Goal: Information Seeking & Learning: Find specific page/section

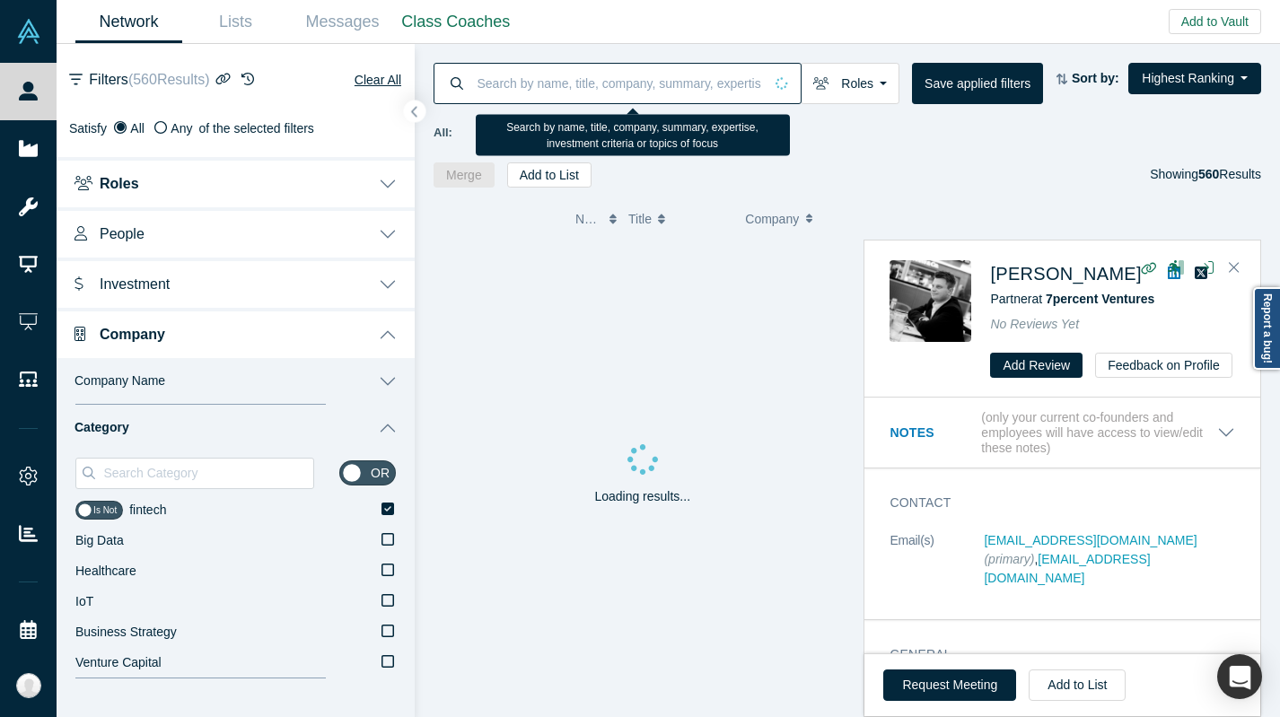
click at [583, 86] on input at bounding box center [620, 83] width 288 height 42
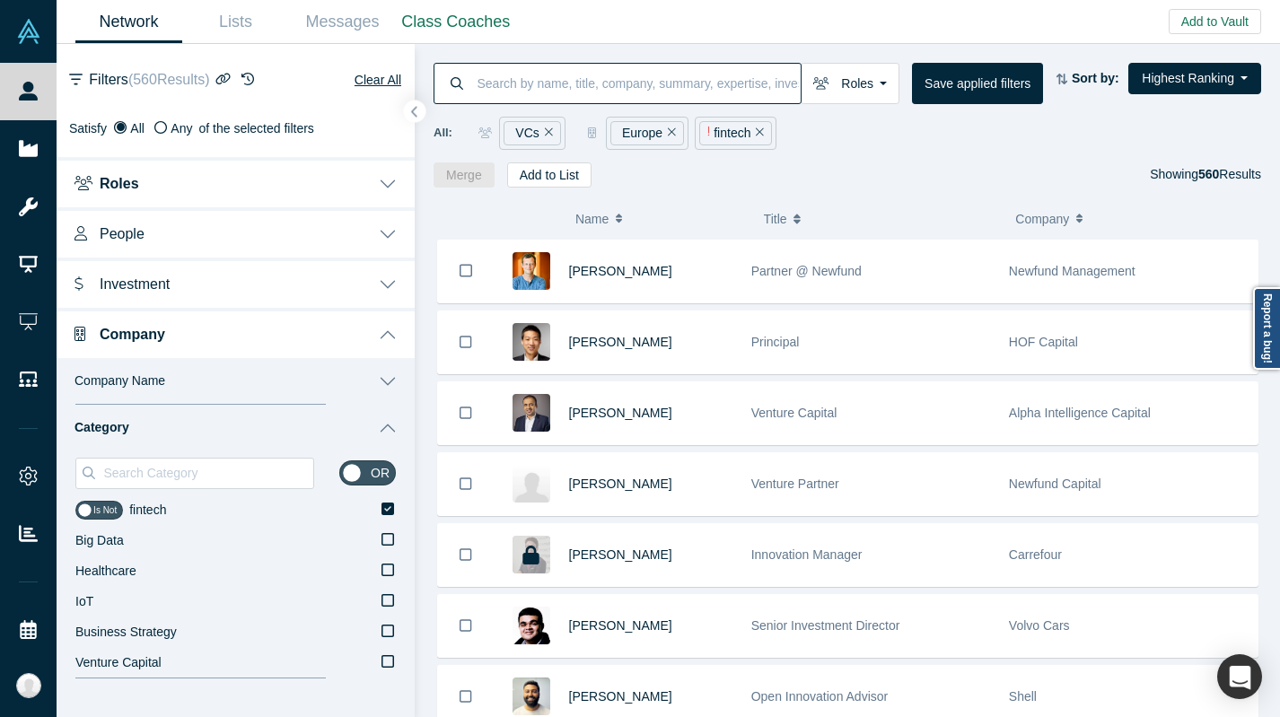
click at [1236, 262] on div "Newfund Management" at bounding box center [1128, 272] width 239 height 62
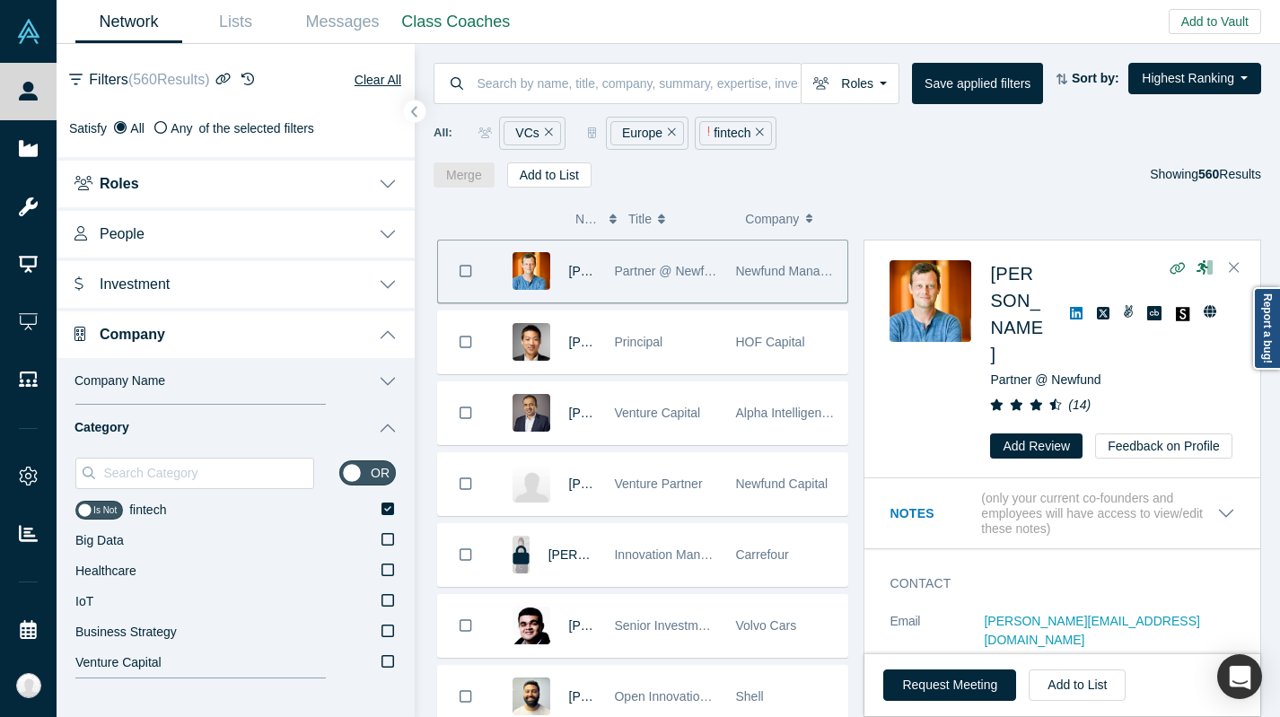
click at [549, 128] on icon "Remove Filter" at bounding box center [549, 132] width 8 height 8
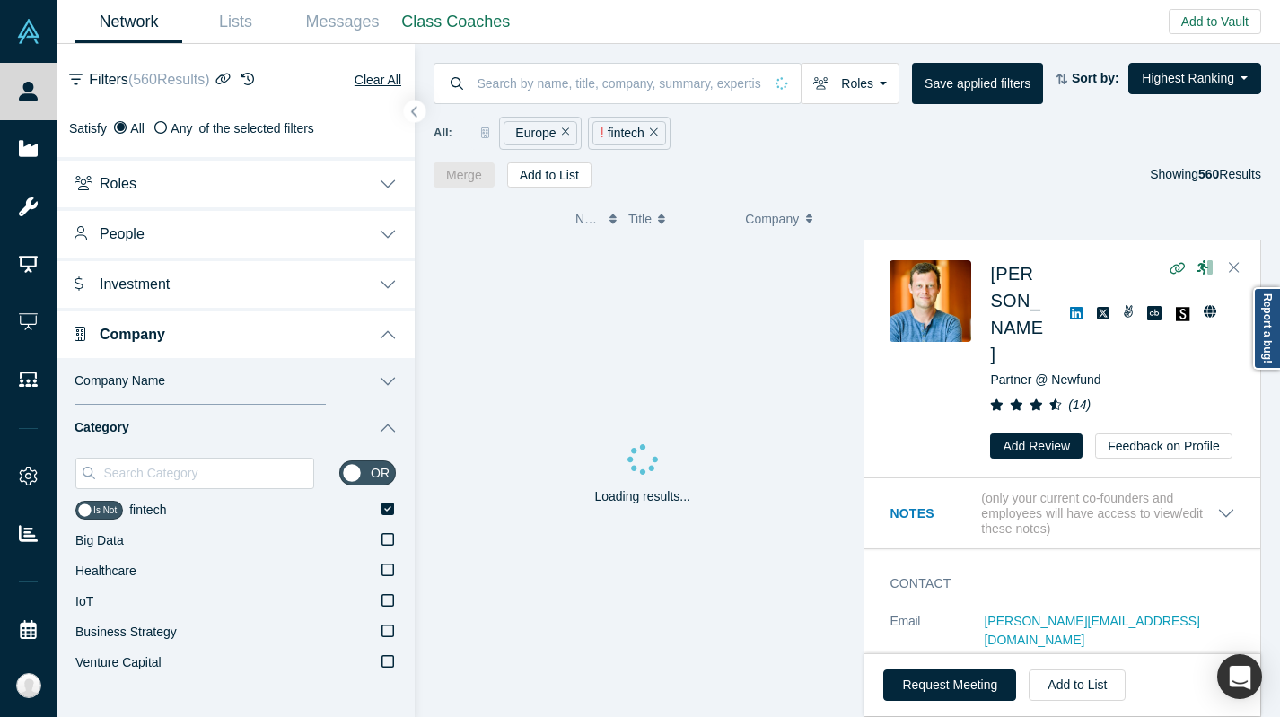
click at [562, 133] on icon "Remove Filter" at bounding box center [566, 132] width 8 height 13
click at [561, 133] on icon "Remove Filter" at bounding box center [565, 132] width 8 height 13
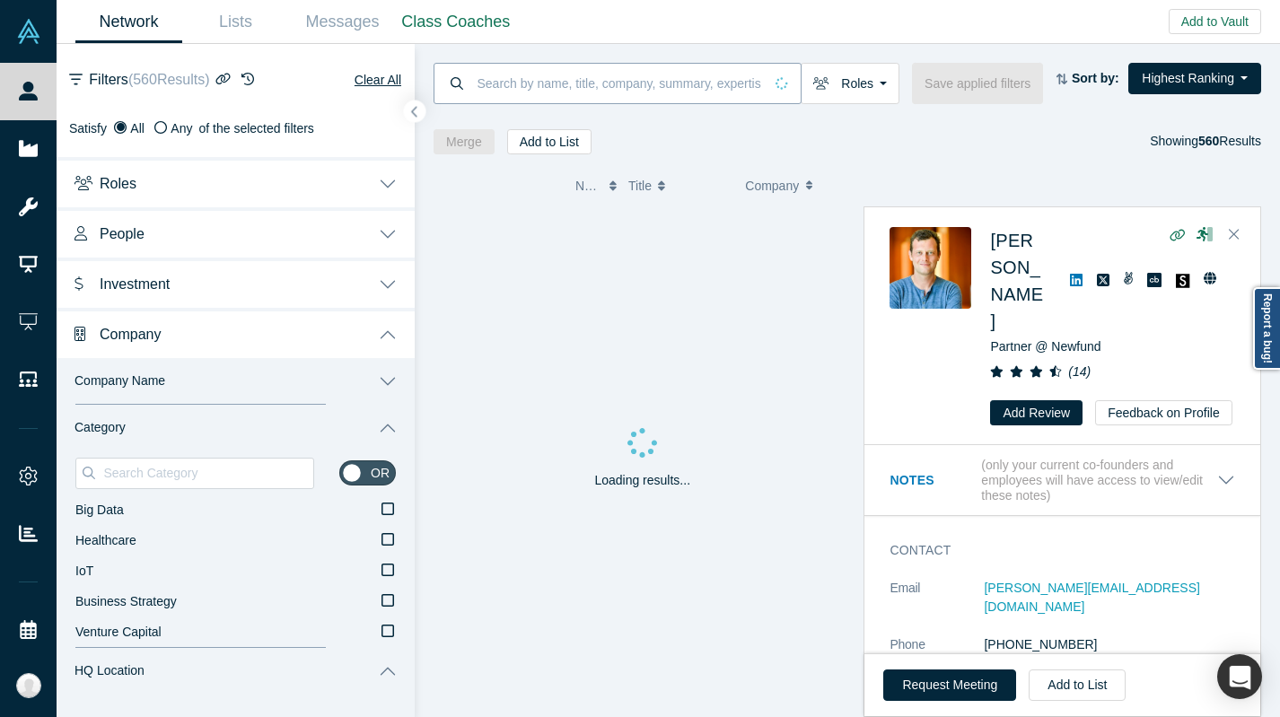
click at [556, 69] on input at bounding box center [620, 83] width 288 height 42
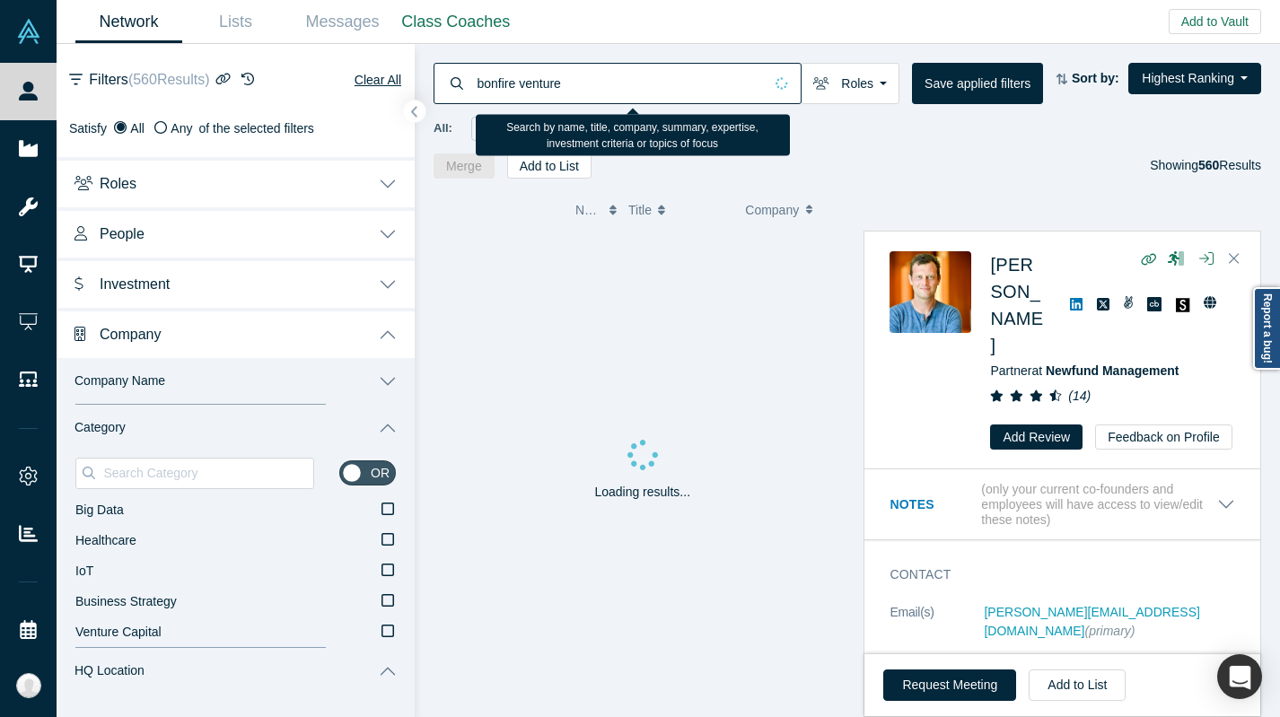
type input "bonfire ventures"
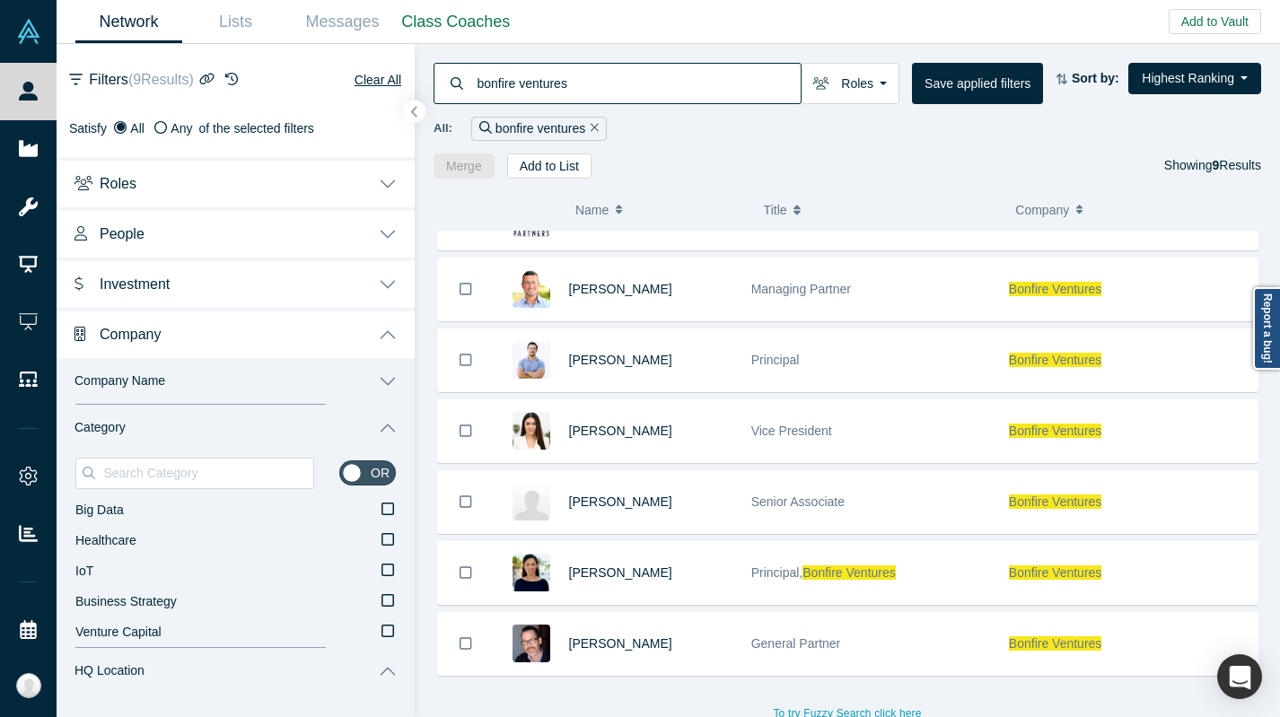
scroll to position [193, 0]
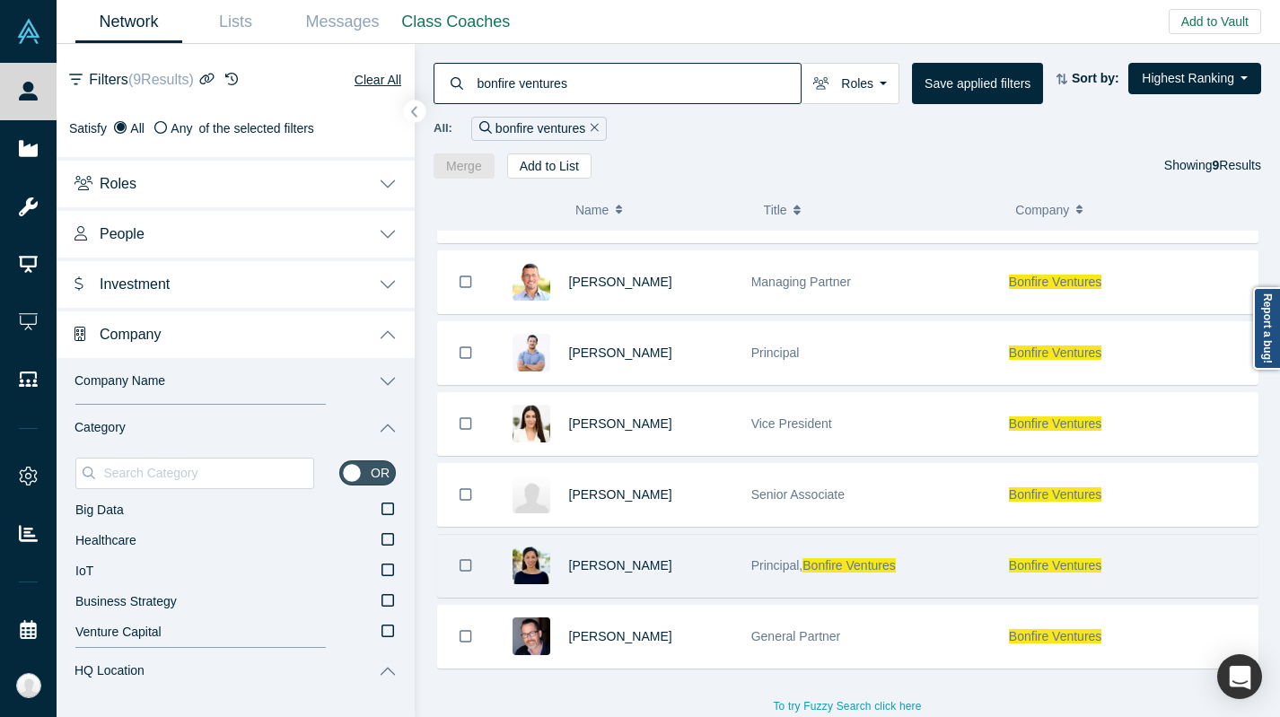
click at [677, 568] on div "[PERSON_NAME]" at bounding box center [650, 566] width 163 height 62
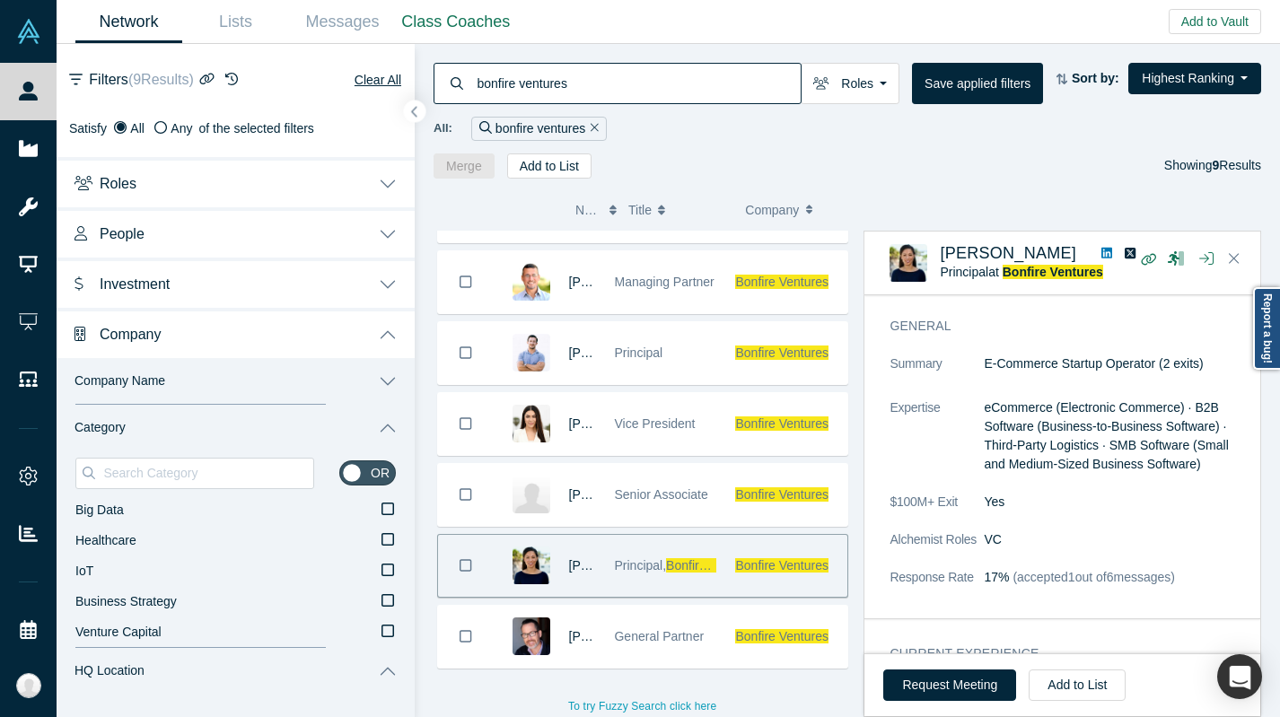
scroll to position [192, 0]
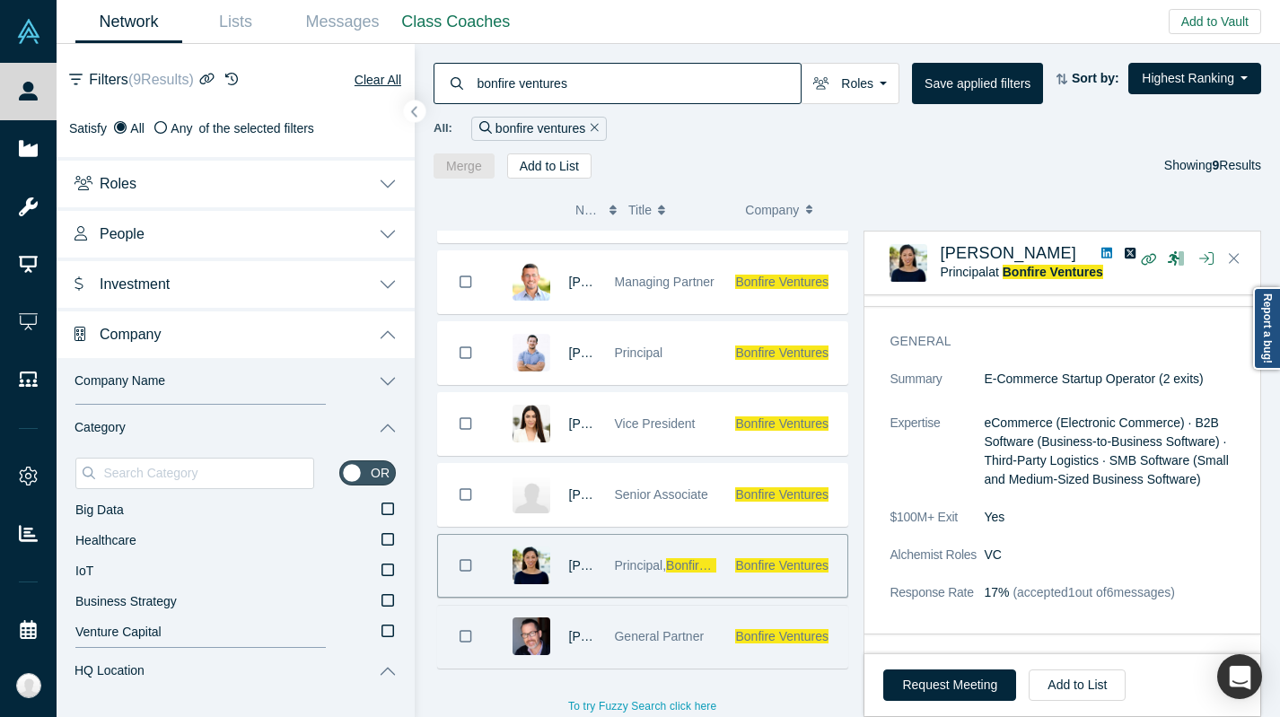
click at [671, 618] on div "General Partner" at bounding box center [665, 637] width 102 height 62
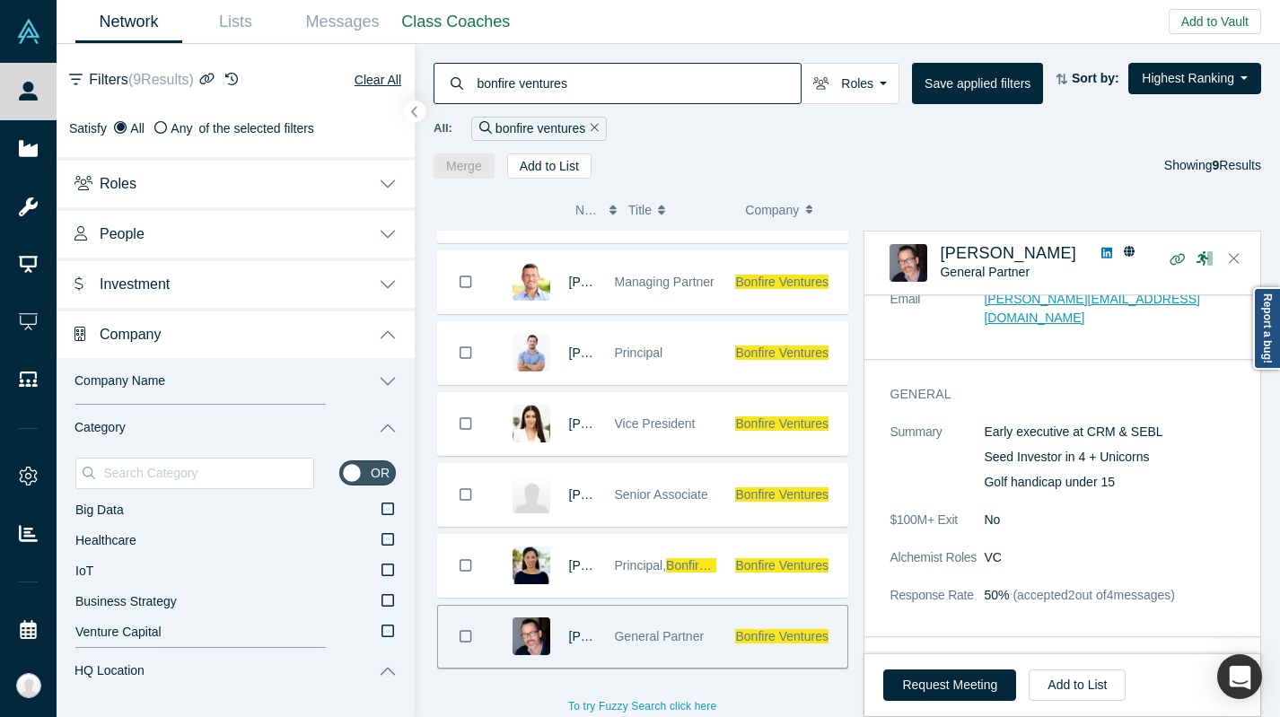
scroll to position [0, 0]
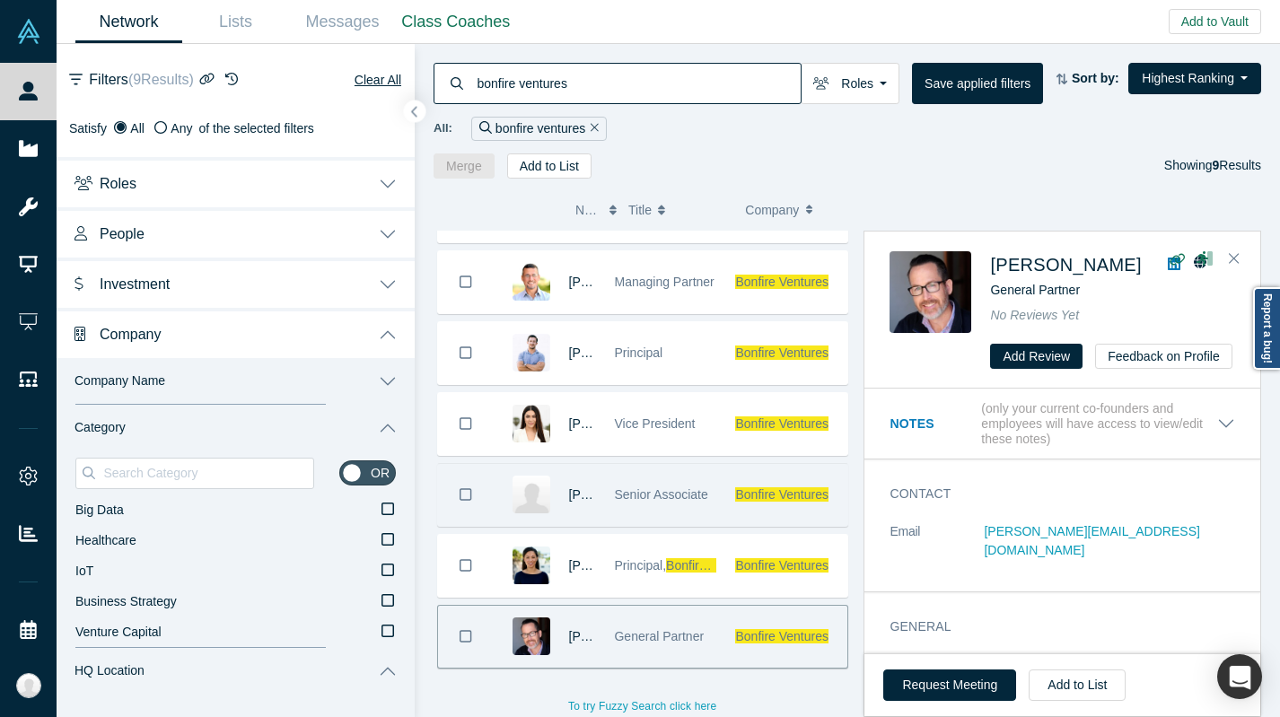
click at [731, 493] on div "Bonfire Ventures" at bounding box center [786, 495] width 121 height 62
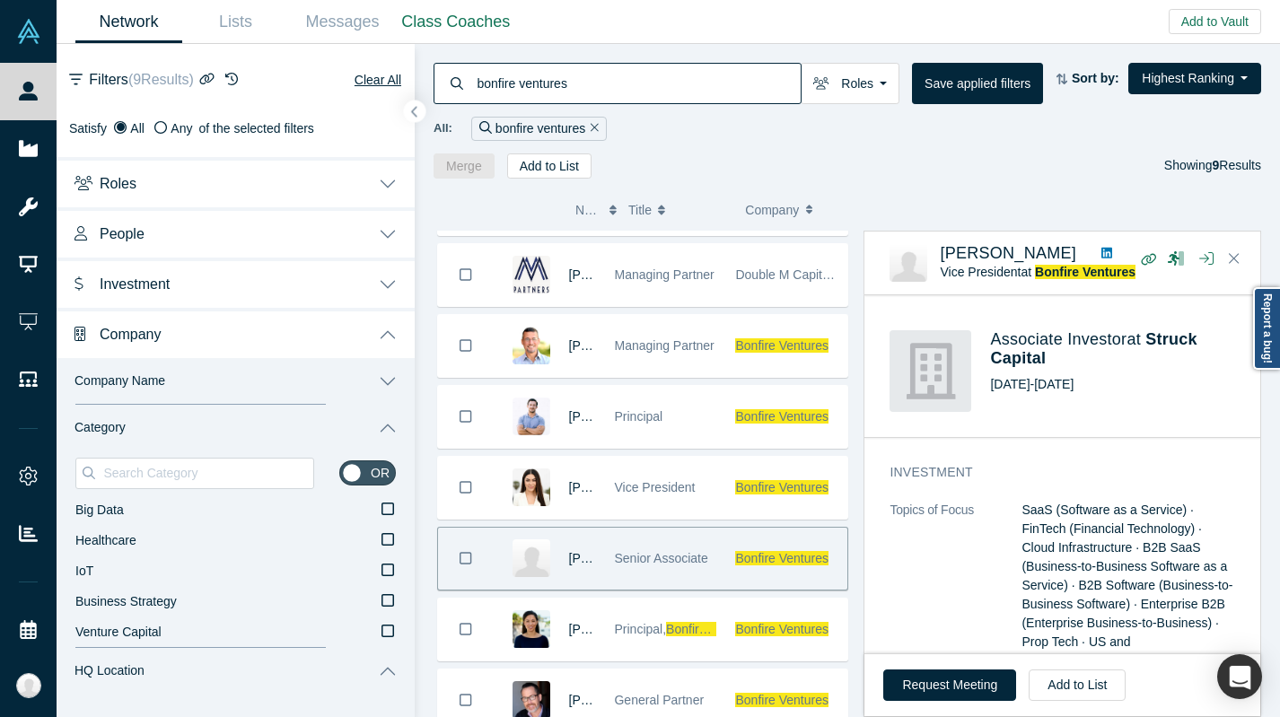
scroll to position [110, 0]
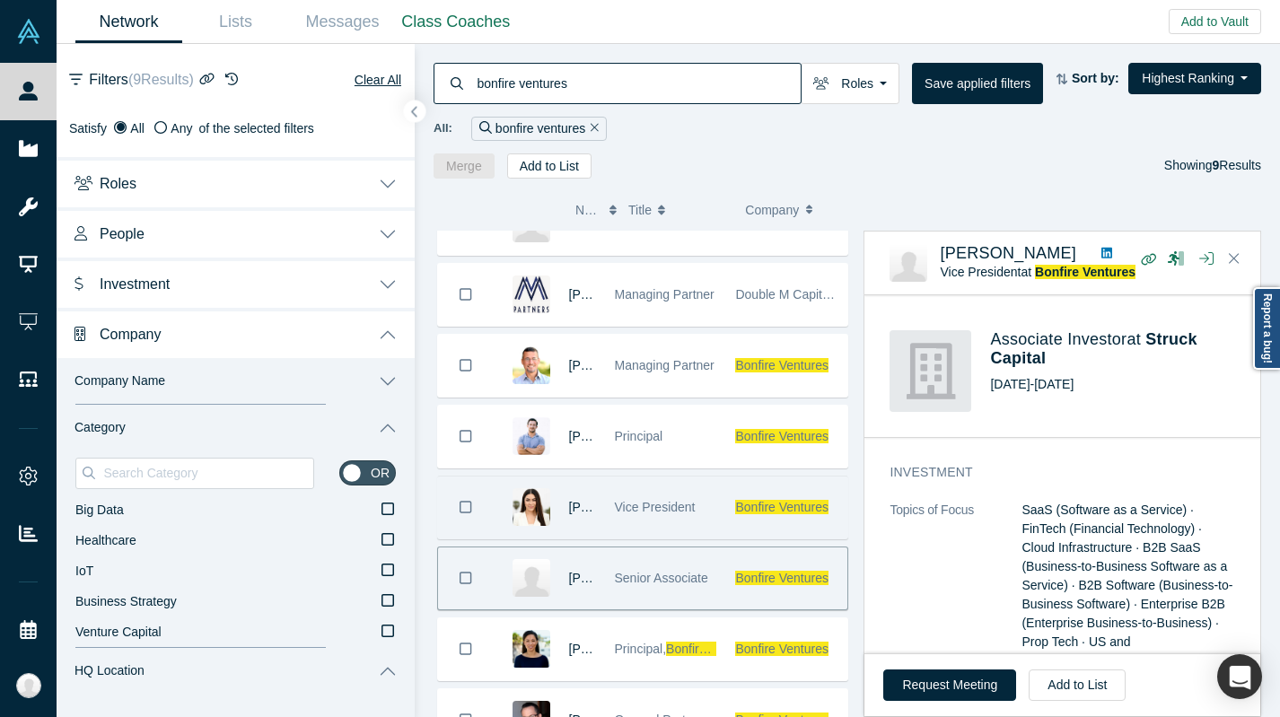
click at [671, 509] on span "Vice President" at bounding box center [654, 507] width 81 height 14
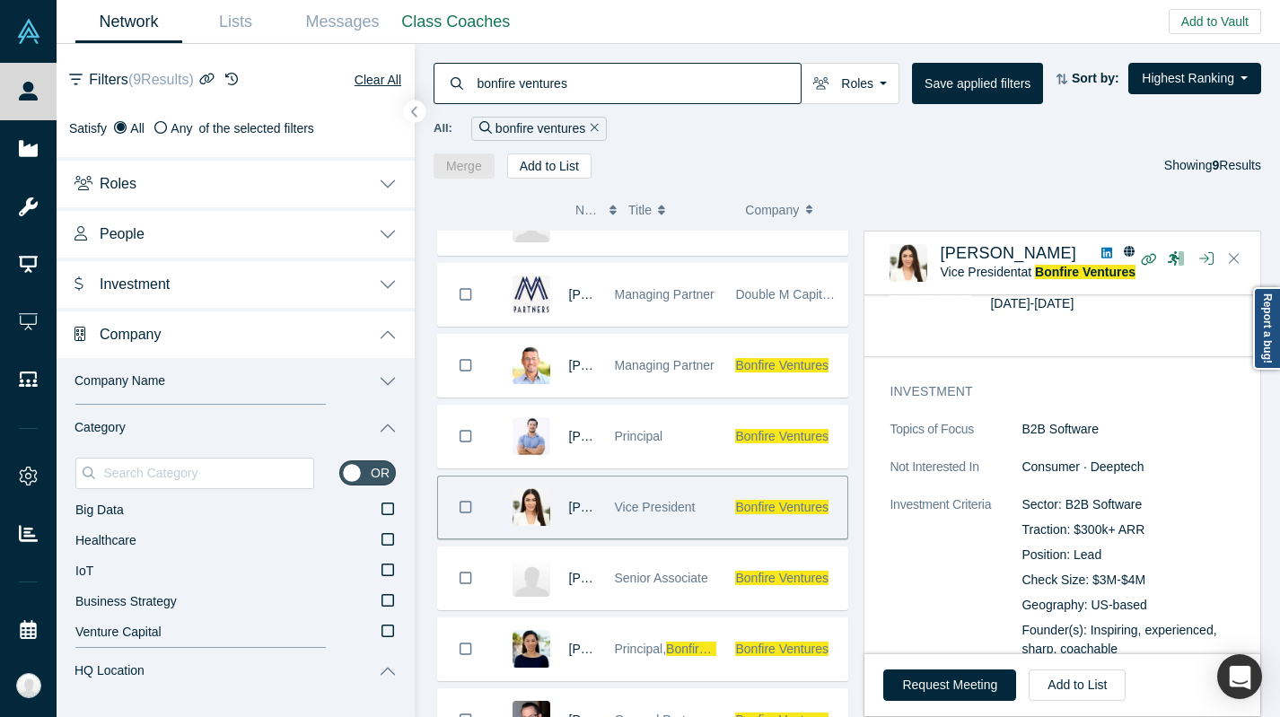
scroll to position [947, 0]
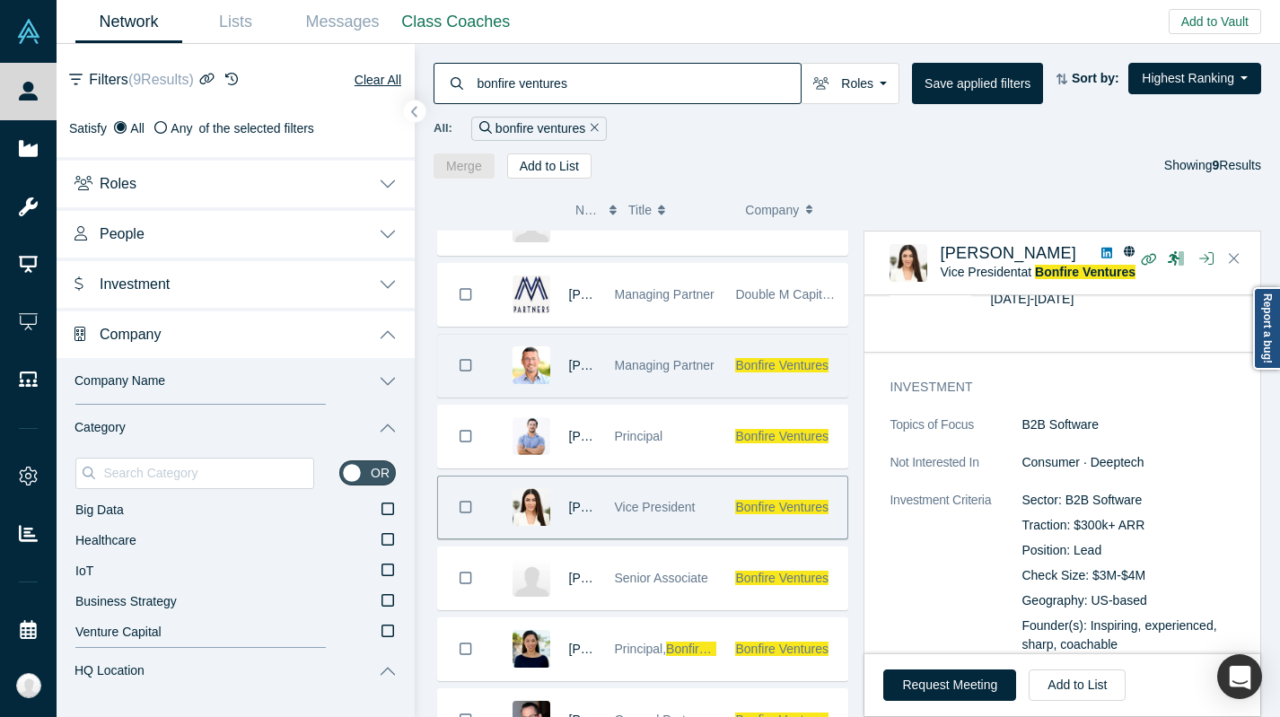
click at [687, 378] on div "Managing Partner" at bounding box center [665, 366] width 102 height 62
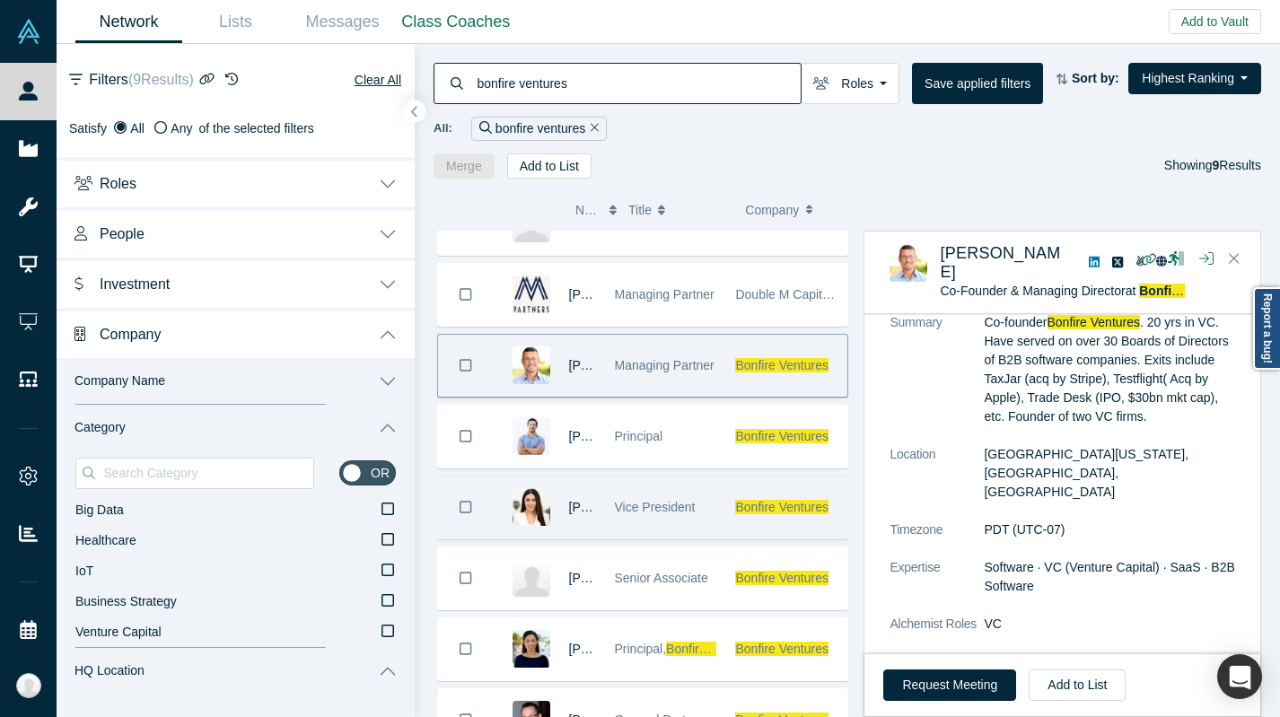
scroll to position [294, 0]
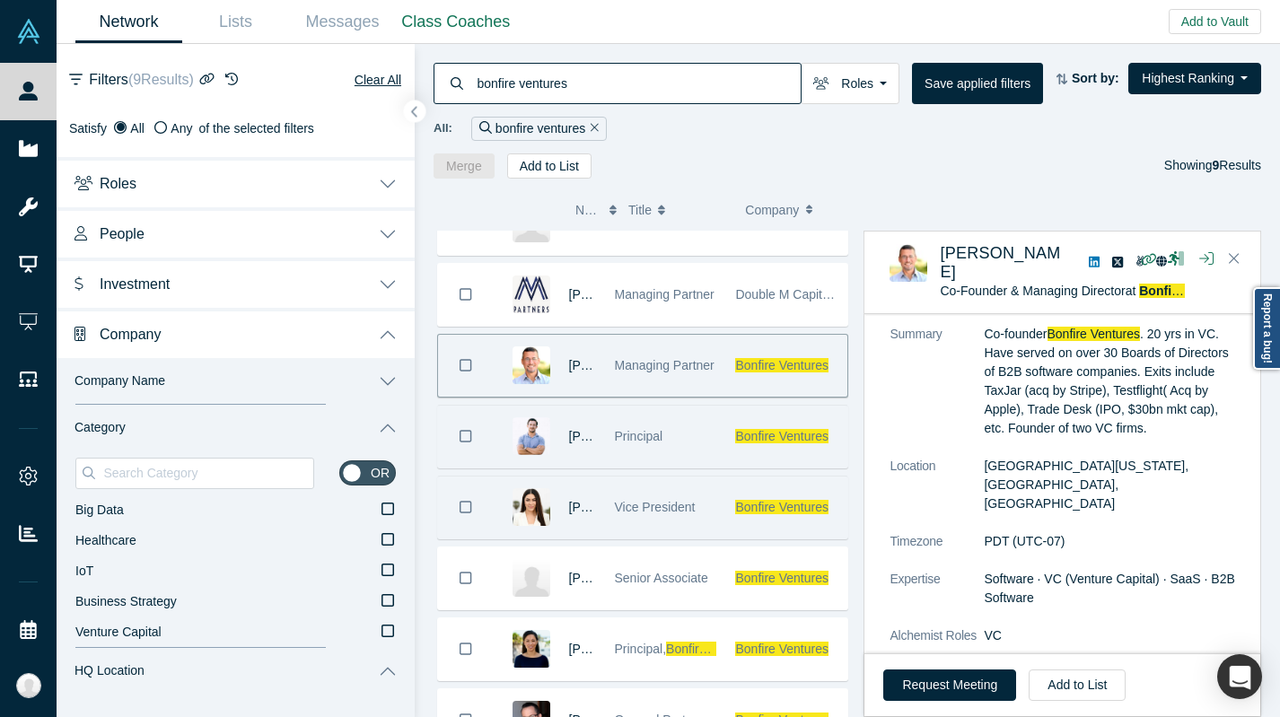
click at [635, 443] on div "Principal" at bounding box center [665, 437] width 102 height 62
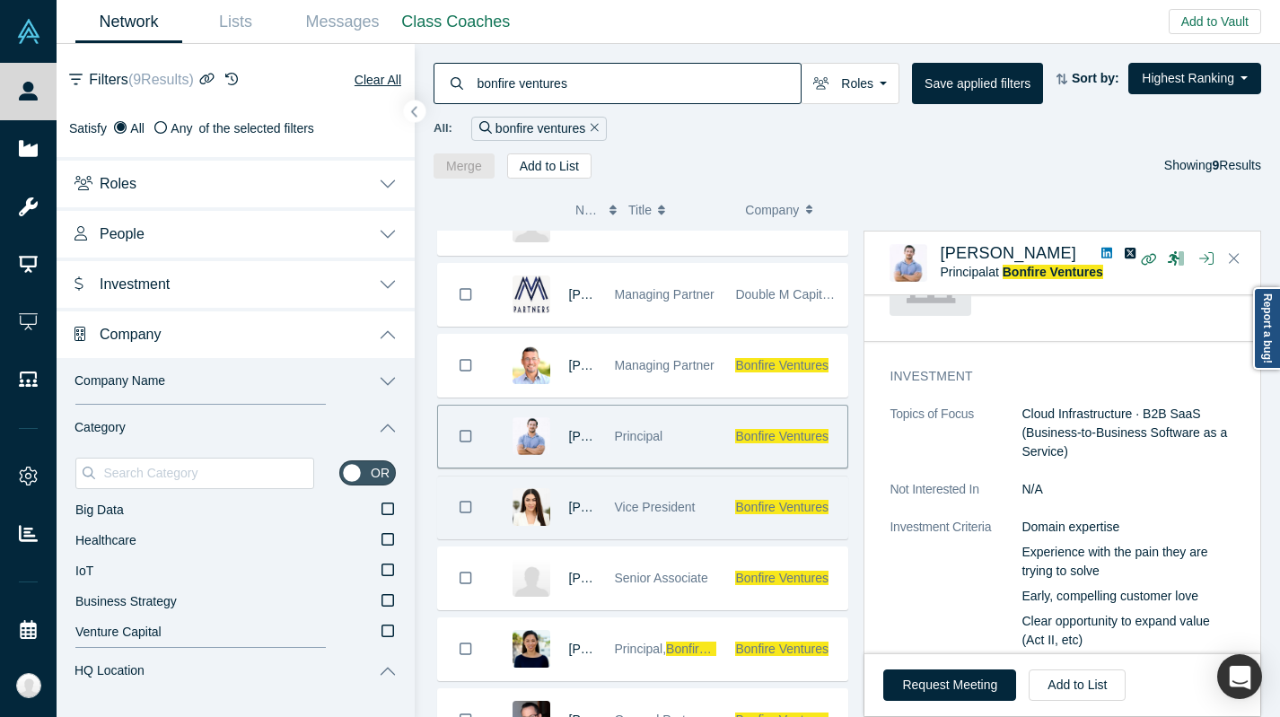
scroll to position [1279, 0]
